Goal: Task Accomplishment & Management: Manage account settings

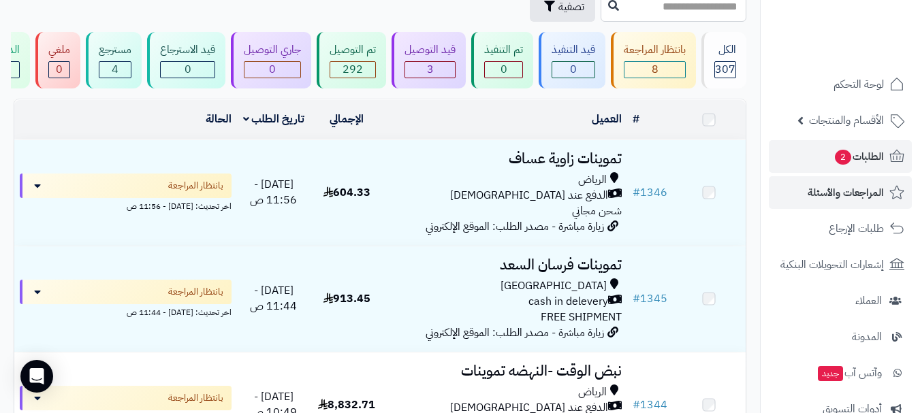
scroll to position [68, 0]
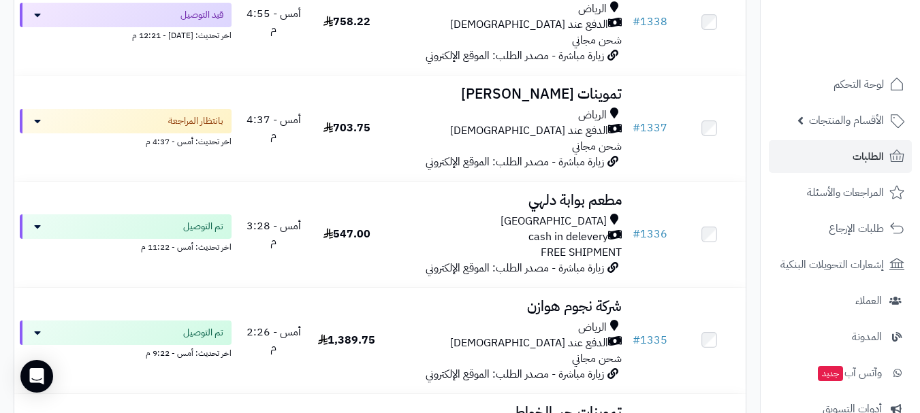
scroll to position [1158, 0]
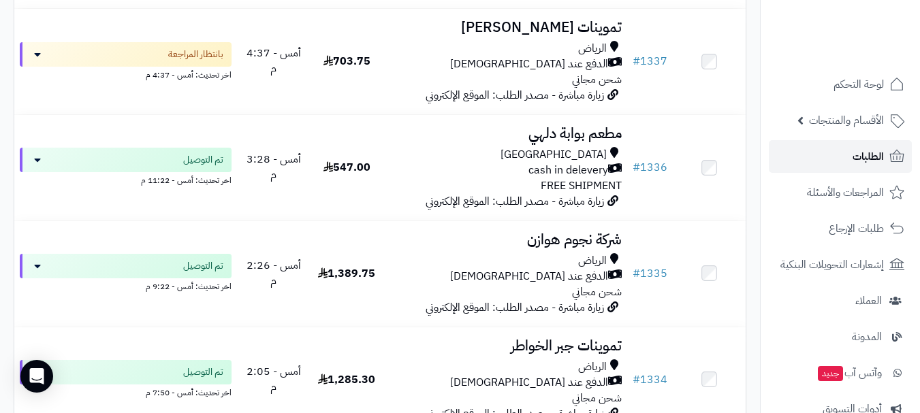
click at [835, 165] on link "الطلبات" at bounding box center [840, 156] width 143 height 33
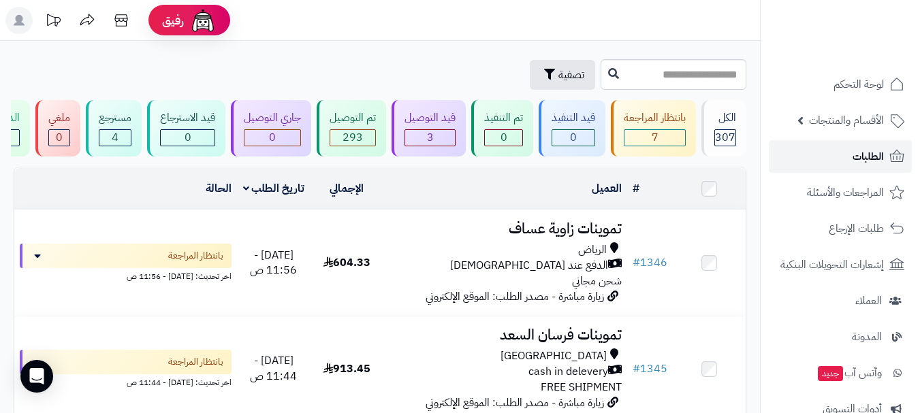
click at [861, 150] on span "الطلبات" at bounding box center [868, 156] width 31 height 19
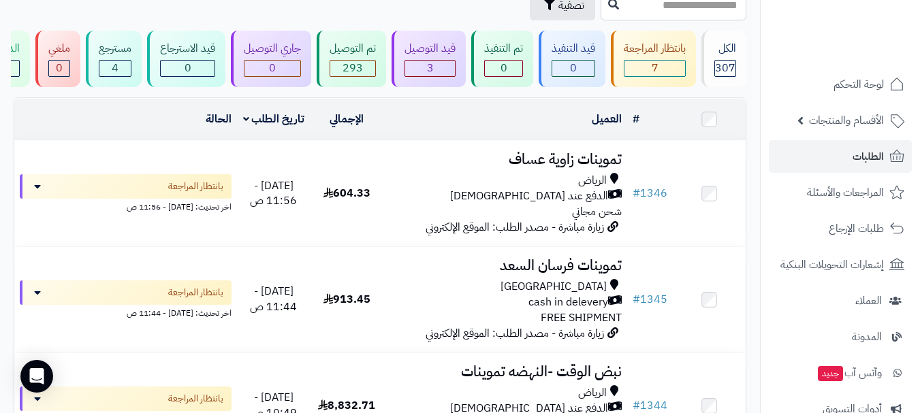
scroll to position [136, 0]
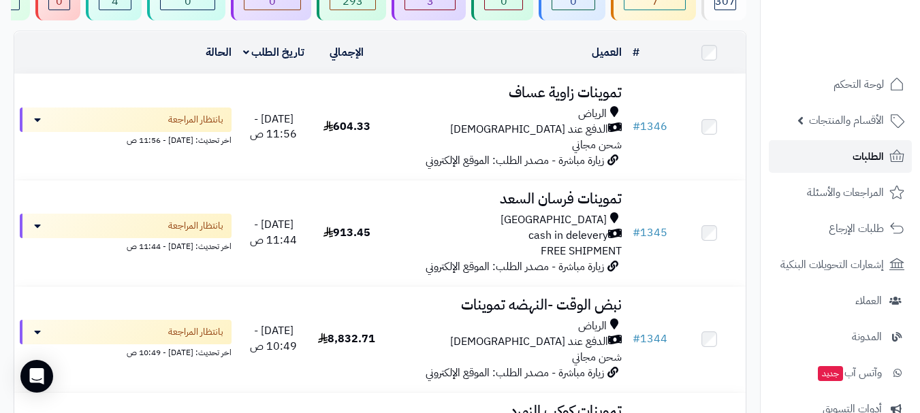
click at [864, 149] on span "الطلبات" at bounding box center [868, 156] width 31 height 19
